Goal: Check status

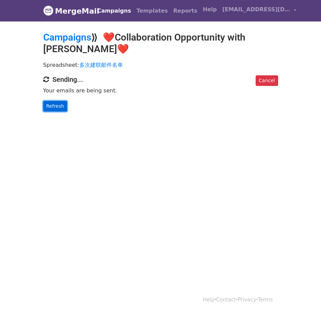
click at [62, 110] on link "Refresh" at bounding box center [55, 106] width 24 height 11
click at [64, 104] on link "Refresh" at bounding box center [55, 106] width 24 height 11
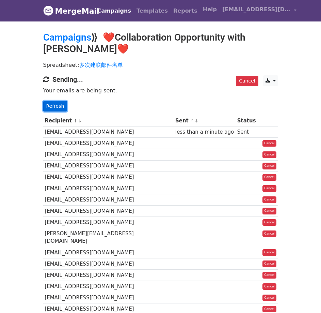
click at [57, 106] on link "Refresh" at bounding box center [55, 106] width 24 height 11
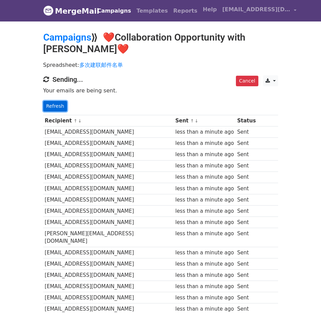
click at [59, 105] on link "Refresh" at bounding box center [55, 106] width 24 height 11
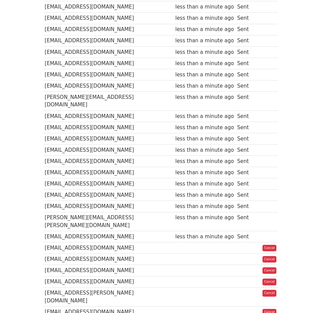
scroll to position [273, 0]
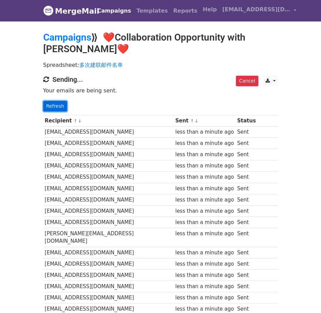
click at [58, 102] on link "Refresh" at bounding box center [55, 106] width 24 height 11
click at [51, 103] on link "Refresh" at bounding box center [55, 106] width 24 height 11
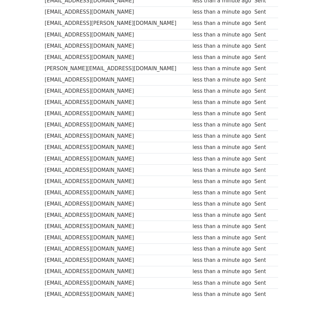
scroll to position [436, 0]
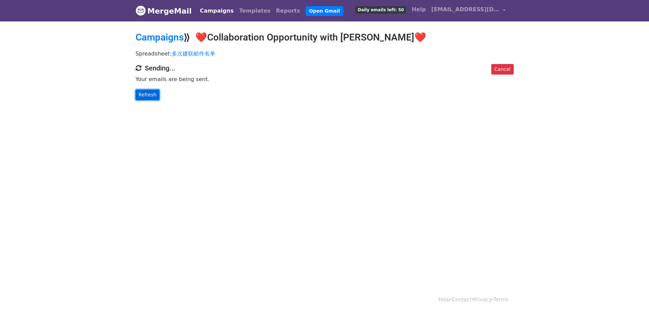
click at [153, 96] on link "Refresh" at bounding box center [148, 95] width 24 height 11
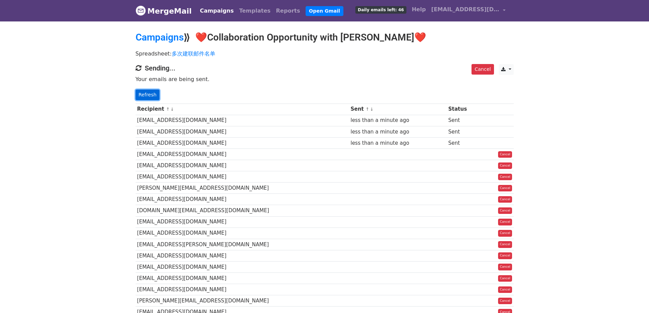
click at [146, 92] on link "Refresh" at bounding box center [148, 95] width 24 height 11
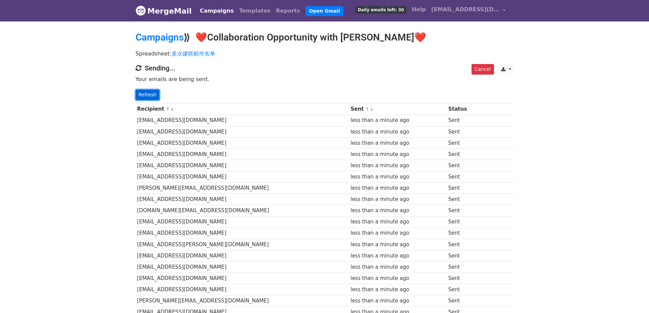
click at [145, 94] on link "Refresh" at bounding box center [148, 95] width 24 height 11
click at [149, 98] on link "Refresh" at bounding box center [148, 95] width 24 height 11
click at [142, 94] on link "Refresh" at bounding box center [148, 95] width 24 height 11
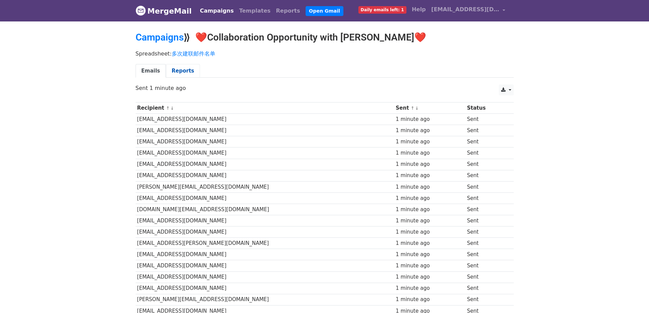
click at [187, 71] on link "Reports" at bounding box center [183, 71] width 34 height 14
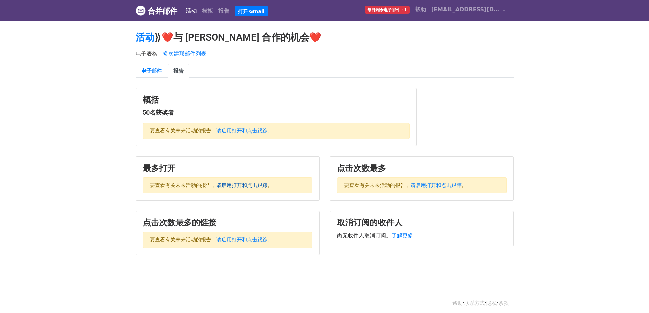
click at [235, 184] on font "请启用打开和点击跟踪" at bounding box center [241, 185] width 51 height 6
click at [165, 13] on font "合并邮件" at bounding box center [163, 11] width 30 height 9
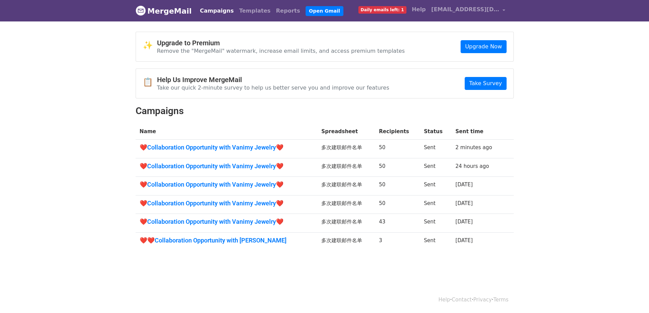
scroll to position [1, 0]
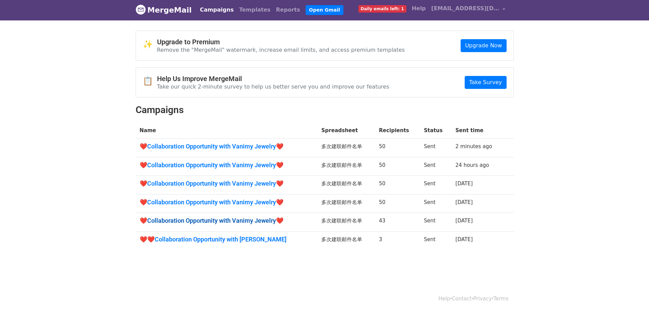
click at [243, 224] on link "❤️Collaboration Opportunity with Vanimy Jewelry❤️" at bounding box center [227, 220] width 174 height 7
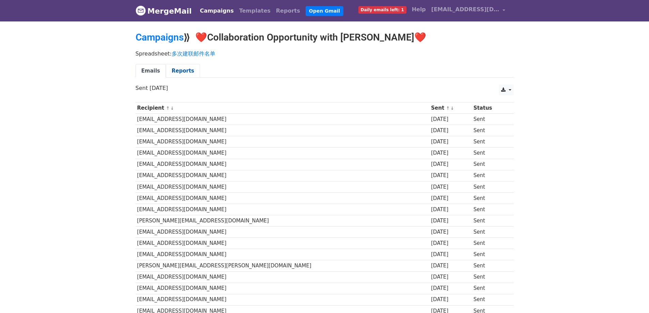
click at [184, 73] on link "Reports" at bounding box center [183, 71] width 34 height 14
